Goal: Task Accomplishment & Management: Use online tool/utility

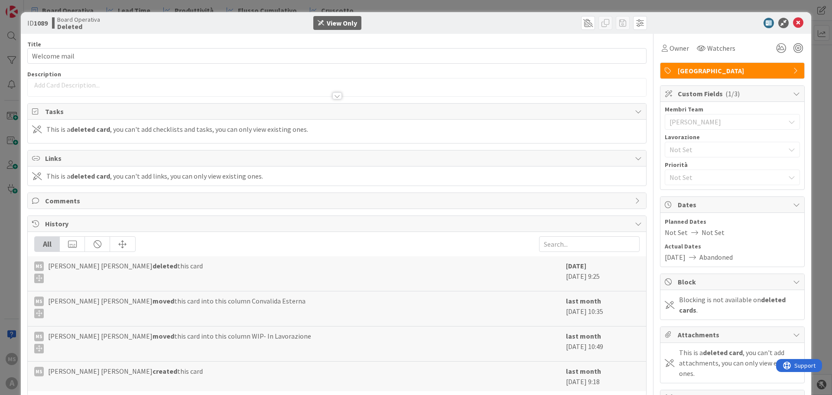
scroll to position [43, 0]
click at [793, 25] on icon at bounding box center [798, 23] width 10 height 10
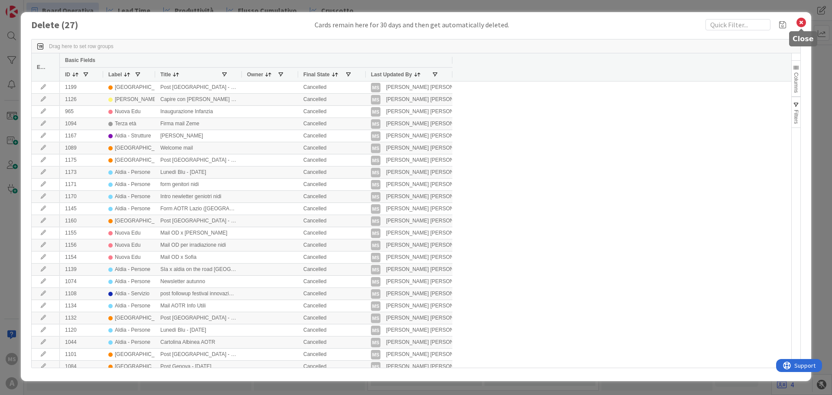
click at [799, 20] on icon at bounding box center [801, 22] width 11 height 12
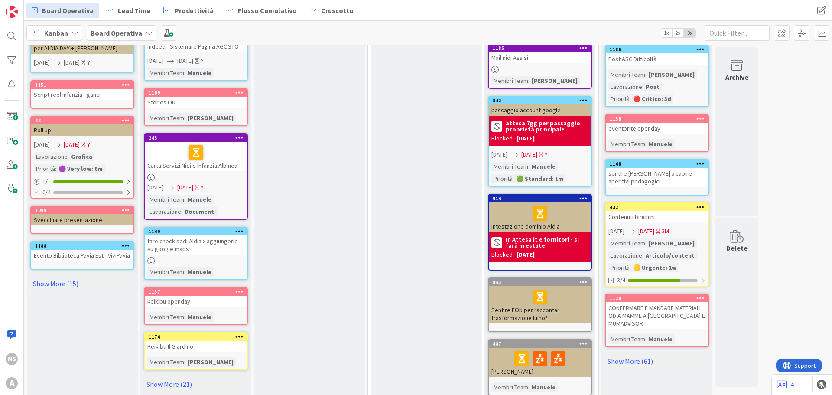
scroll to position [320, 0]
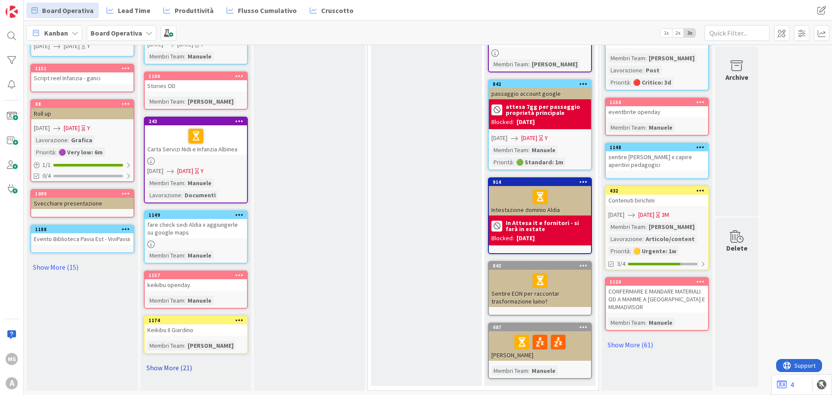
click at [182, 366] on link "Show More (21)" at bounding box center [196, 368] width 104 height 14
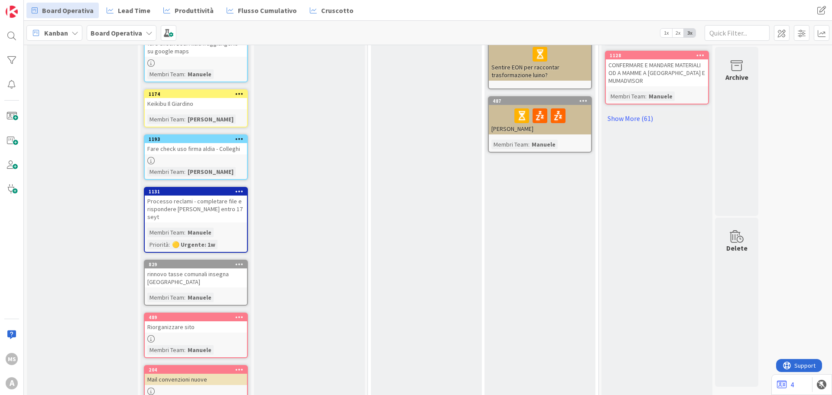
scroll to position [564, 0]
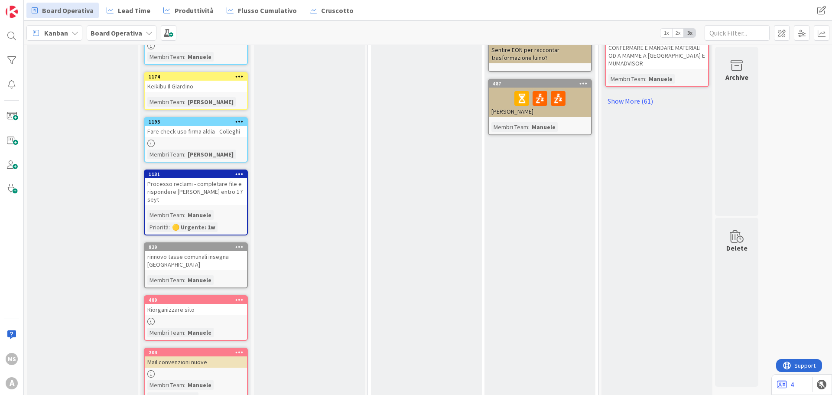
click at [183, 304] on div "Riorganizzare sito" at bounding box center [196, 309] width 102 height 11
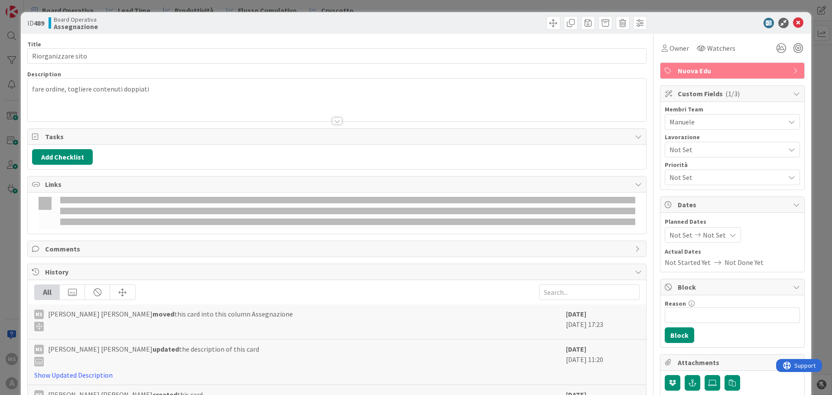
click at [679, 124] on span "Manuele" at bounding box center [727, 122] width 115 height 10
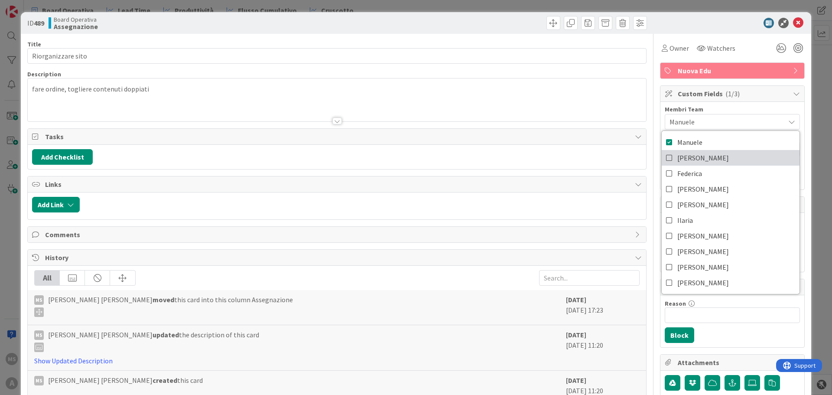
click at [679, 159] on span "[PERSON_NAME]" at bounding box center [704, 157] width 52 height 13
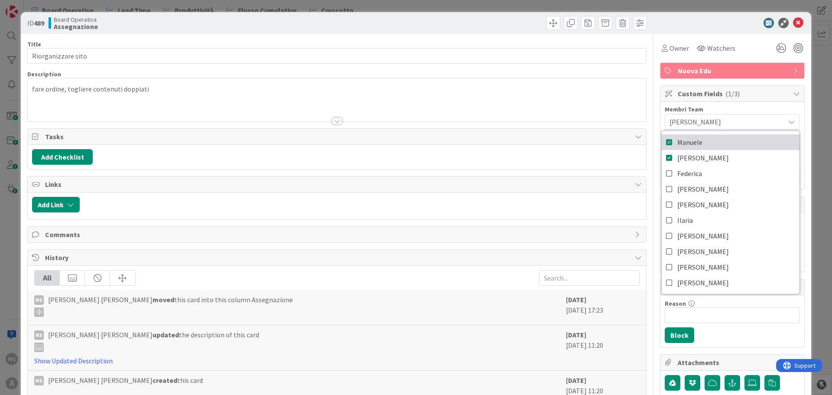
click at [681, 136] on span "Manuele" at bounding box center [690, 142] width 25 height 13
click at [793, 18] on icon at bounding box center [798, 23] width 10 height 10
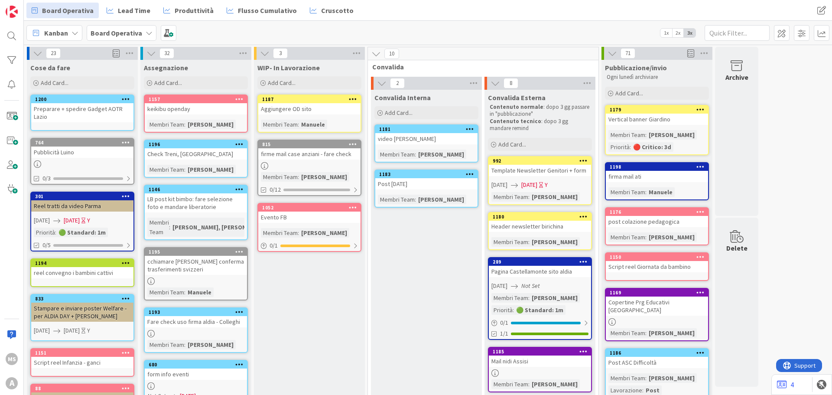
click at [315, 154] on div "firme mail case anziani - fare check" at bounding box center [309, 153] width 102 height 11
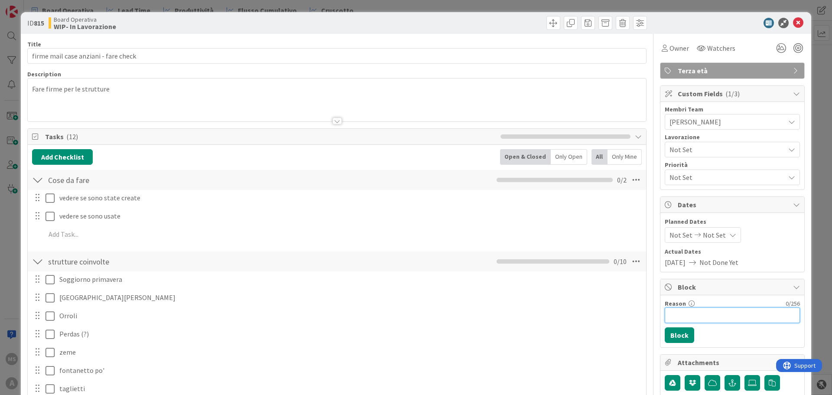
click at [747, 322] on input "Reason" at bounding box center [732, 315] width 135 height 16
type input "in attesa di info"
click at [674, 334] on button "Block" at bounding box center [679, 335] width 29 height 16
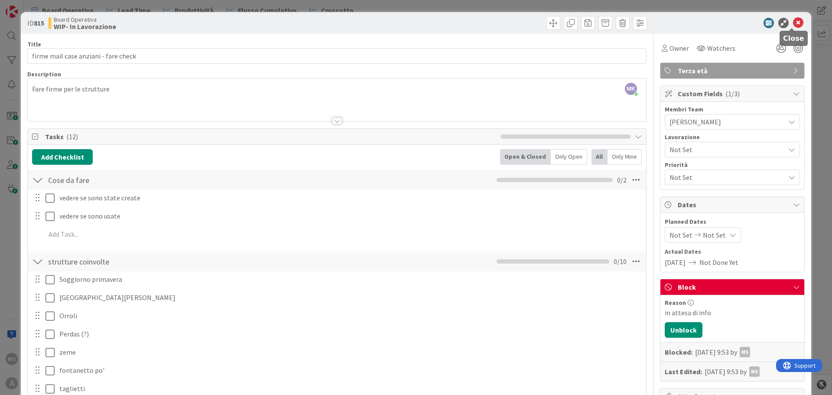
click at [795, 21] on icon at bounding box center [798, 23] width 10 height 10
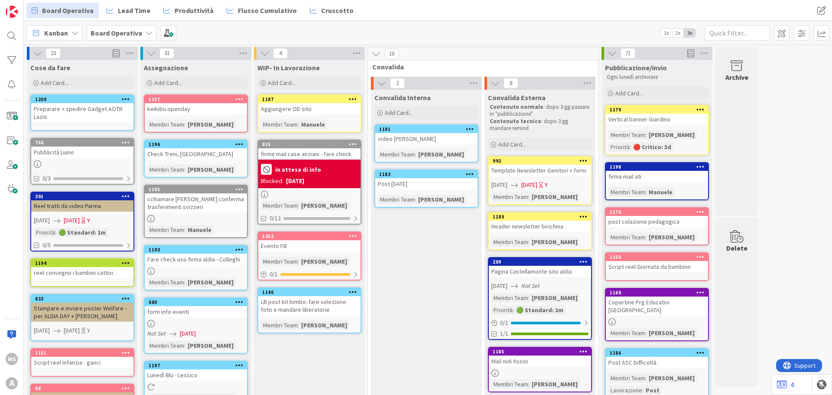
click at [91, 76] on div "Cose da fare Add Card... Template Not Set Title 0 / 128 Label Aldia - Persone S…" at bounding box center [82, 75] width 111 height 31
click at [97, 84] on div "Add Card..." at bounding box center [82, 82] width 104 height 13
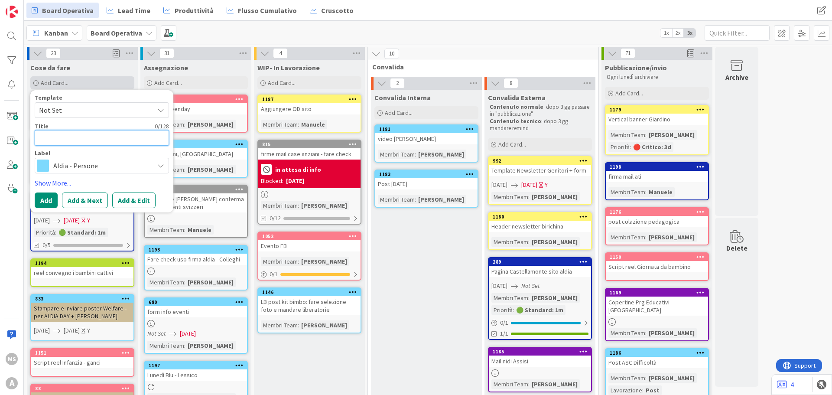
type textarea "B"
type textarea "x"
type textarea "Ba"
type textarea "x"
type textarea "Ban"
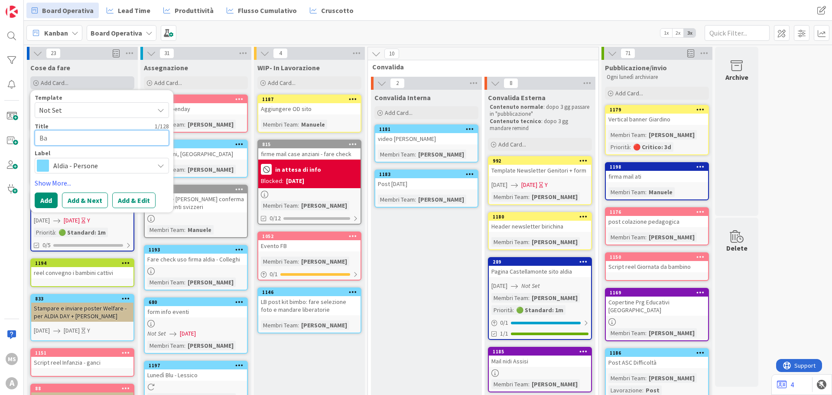
type textarea "x"
type textarea "Bann"
type textarea "x"
type textarea "Banne"
type textarea "x"
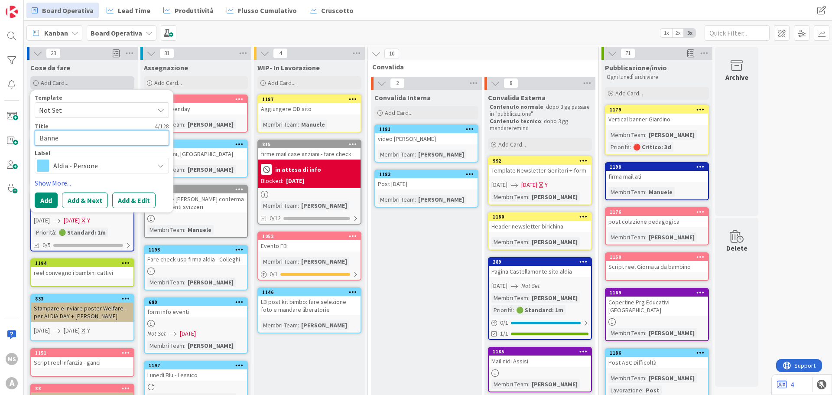
type textarea "Banner"
type textarea "x"
type textarea "Banner"
type textarea "x"
type textarea "Banner N"
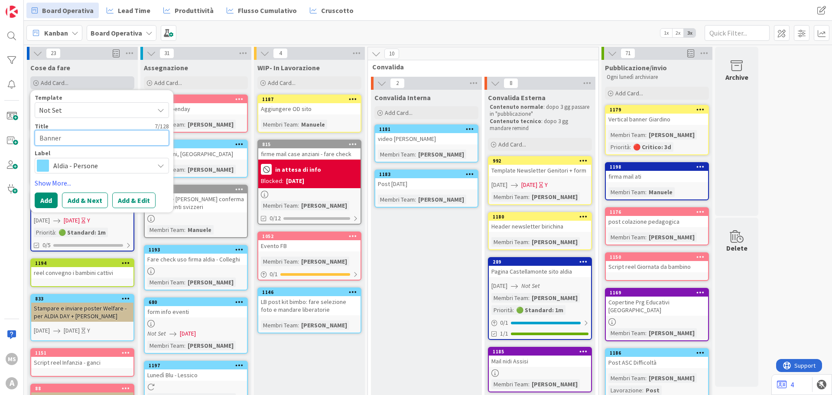
type textarea "x"
type textarea "Banner Nu"
type textarea "x"
type textarea "Banner Nuo"
type textarea "x"
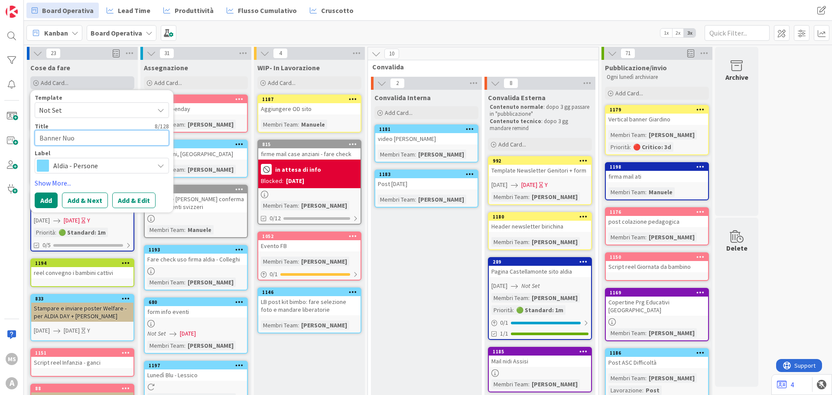
type textarea "Banner Nuov"
type textarea "x"
type textarea "Banner Nuova"
type textarea "x"
type textarea "Banner Nuova"
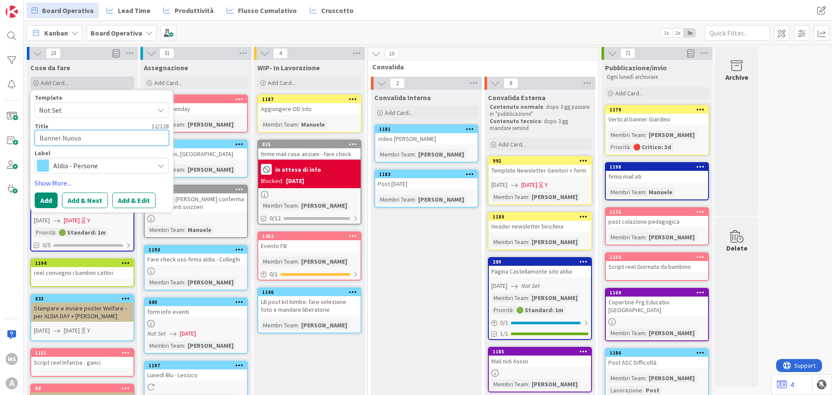
type textarea "x"
type textarea "Banner Nuova E"
type textarea "x"
type textarea "Banner Nuova Ed"
type textarea "x"
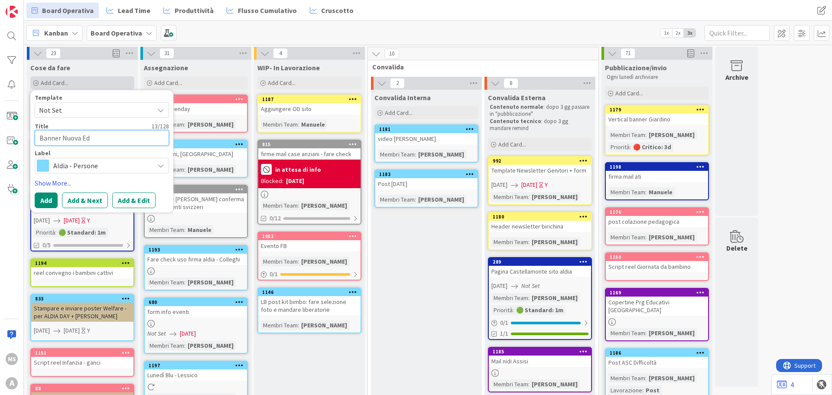
type textarea "Banner Nuova Edu"
type textarea "x"
type textarea "Banner Nuova Edu"
type textarea "x"
type textarea "Banner Nuova Edu"
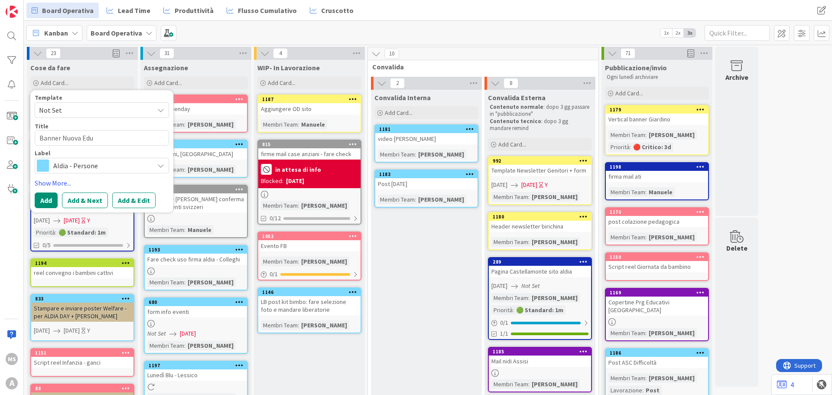
click at [106, 163] on span "Aldia - Persone" at bounding box center [101, 166] width 96 height 12
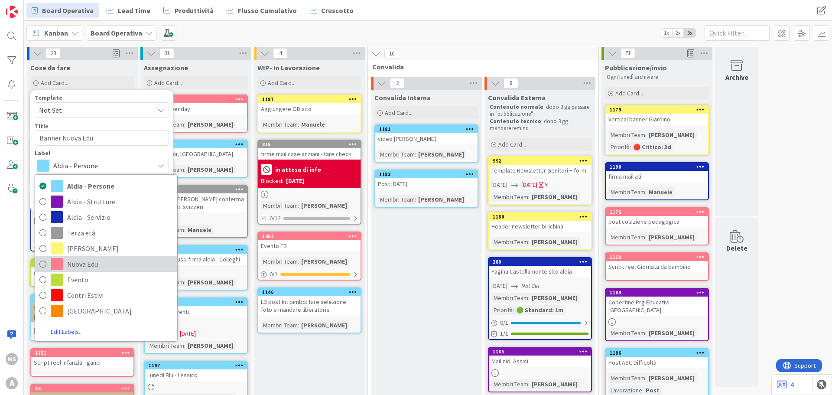
click at [97, 270] on span "Nuova Edu" at bounding box center [120, 264] width 106 height 13
type textarea "x"
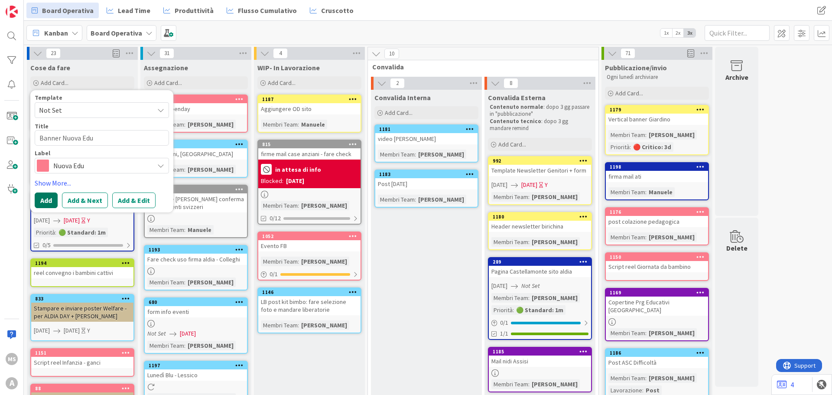
click at [52, 198] on button "Add" at bounding box center [46, 200] width 23 height 16
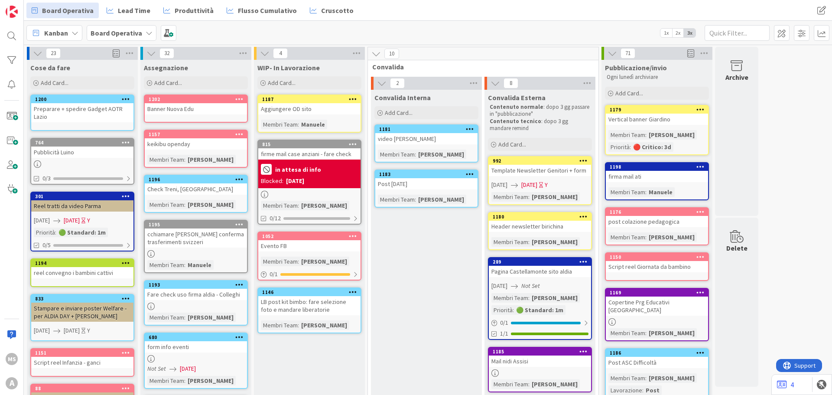
click at [203, 107] on div "Banner Nuova Edu" at bounding box center [196, 108] width 102 height 11
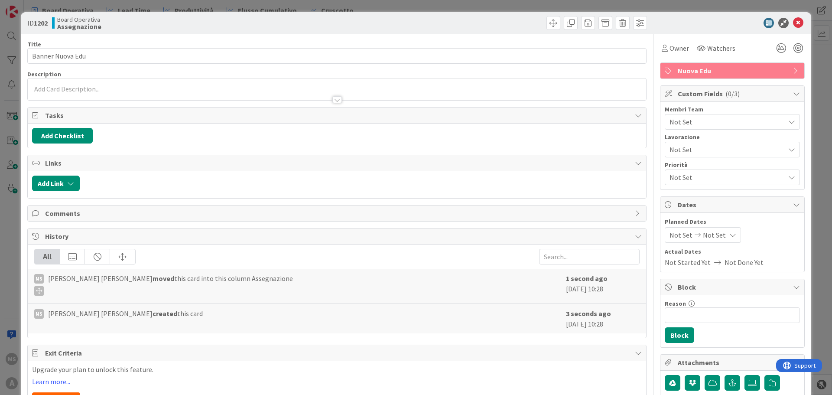
click at [683, 149] on span "Not Set" at bounding box center [725, 149] width 111 height 12
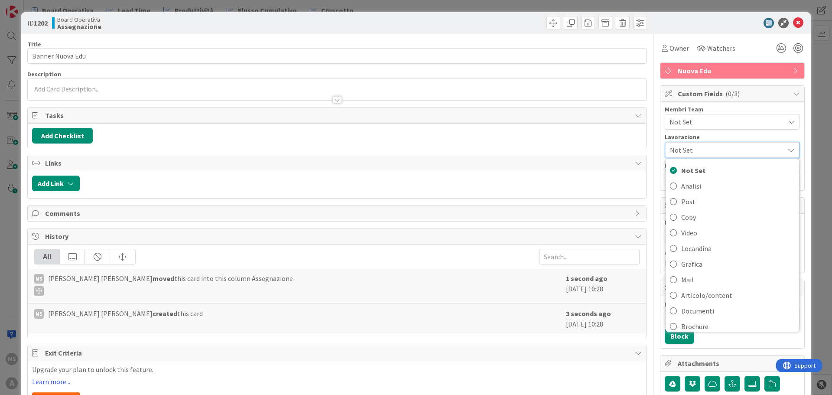
click at [691, 149] on span "Not Set" at bounding box center [725, 150] width 110 height 12
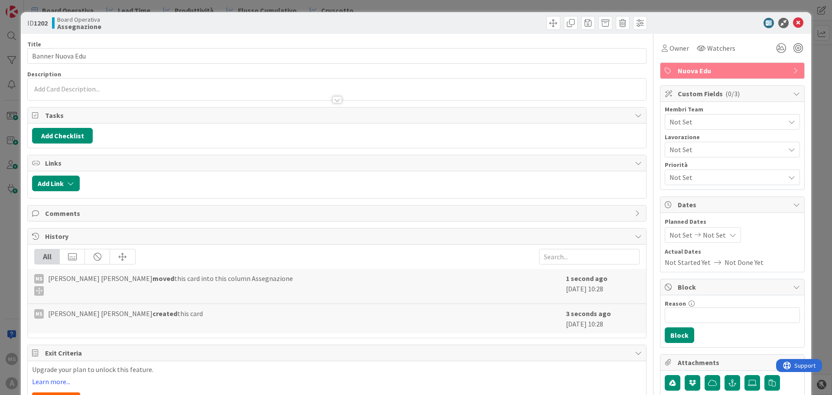
click at [686, 118] on span "Not Set" at bounding box center [727, 122] width 115 height 10
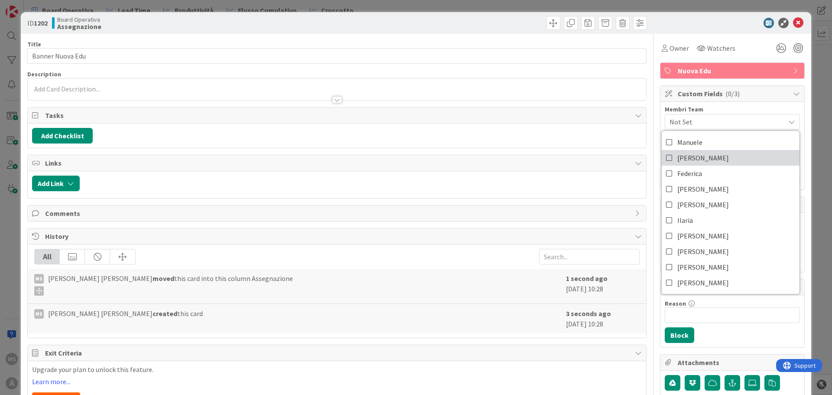
click at [688, 162] on span "[PERSON_NAME]" at bounding box center [704, 157] width 52 height 13
click at [793, 24] on icon at bounding box center [798, 23] width 10 height 10
